Goal: Navigation & Orientation: Find specific page/section

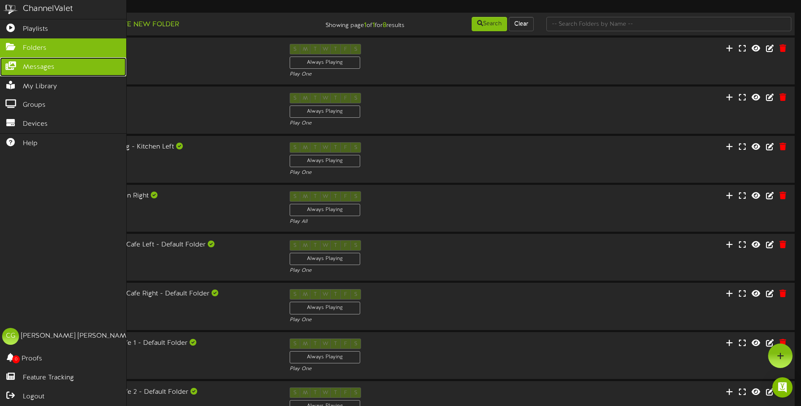
click at [14, 65] on icon at bounding box center [10, 65] width 21 height 6
